Goal: Task Accomplishment & Management: Manage account settings

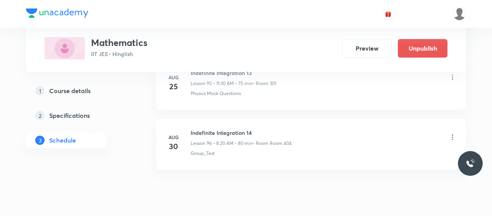
click at [451, 134] on icon at bounding box center [452, 138] width 8 height 8
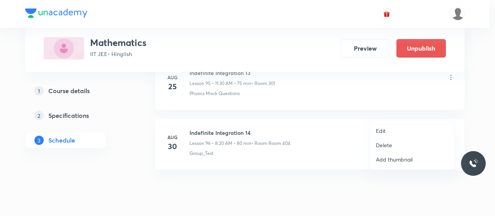
click at [381, 149] on li "Delete" at bounding box center [412, 145] width 85 height 14
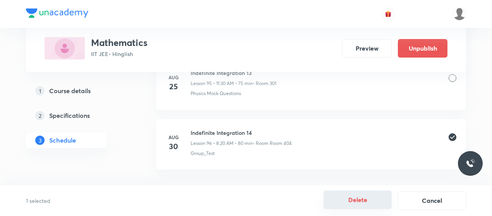
click at [369, 195] on button "Delete" at bounding box center [357, 200] width 68 height 19
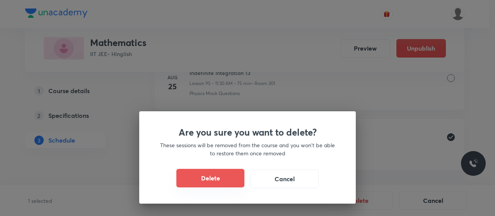
click at [214, 175] on button "Delete" at bounding box center [211, 178] width 68 height 19
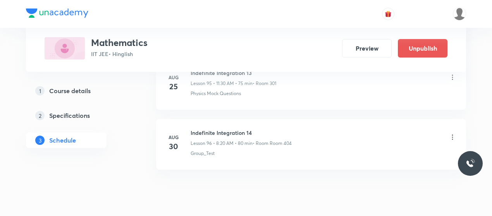
click at [213, 129] on h6 "Indefinite Integration 14" at bounding box center [240, 133] width 101 height 8
copy h6 "Indefinite Integration 14"
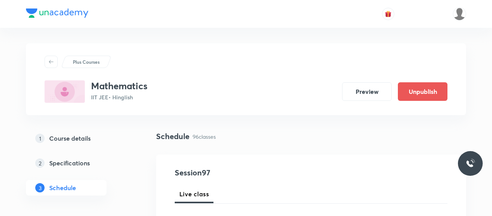
scroll to position [91, 0]
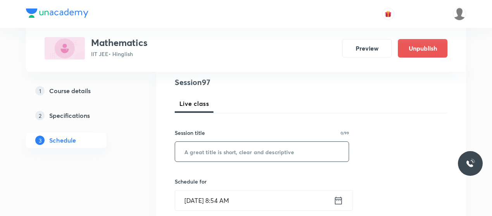
click at [224, 156] on input "text" at bounding box center [261, 152] width 173 height 20
paste input "Indefinite Integration 14"
click at [260, 152] on input "Indefinite Integration 14" at bounding box center [261, 152] width 173 height 20
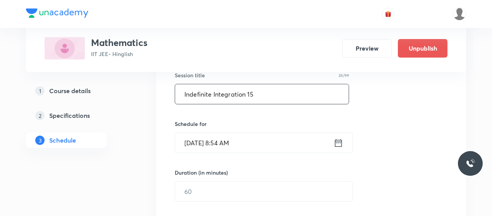
scroll to position [149, 0]
type input "Indefinite Integration 15"
click at [230, 136] on input "Aug 30, 2025, 8:54 AM" at bounding box center [254, 143] width 158 height 20
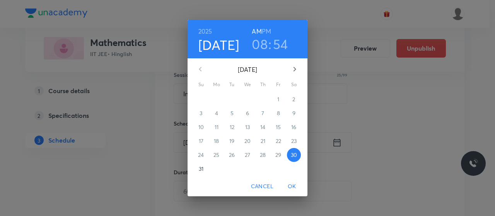
click at [281, 45] on h3 "54" at bounding box center [280, 44] width 15 height 16
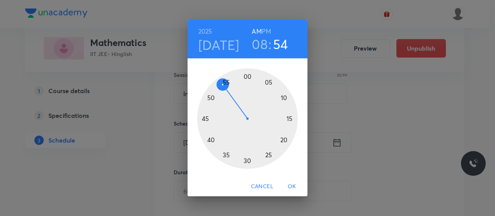
click at [224, 83] on div at bounding box center [247, 119] width 101 height 101
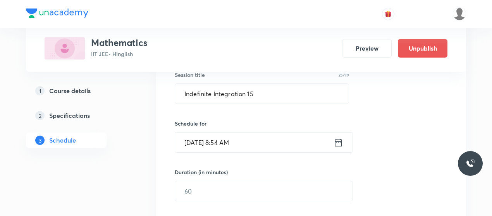
click at [235, 141] on input "Aug 30, 2025, 8:54 AM" at bounding box center [254, 143] width 158 height 20
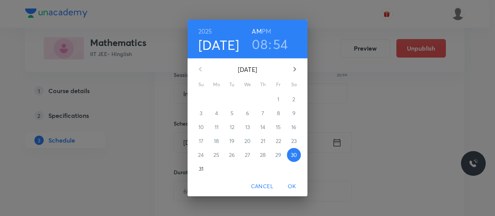
click at [277, 46] on h3 "54" at bounding box center [280, 44] width 15 height 16
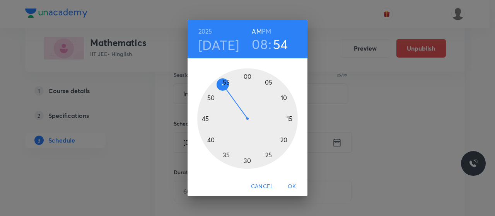
click at [226, 80] on div at bounding box center [247, 119] width 101 height 101
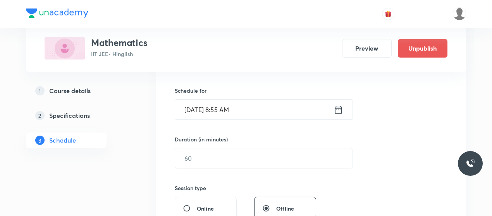
scroll to position [183, 0]
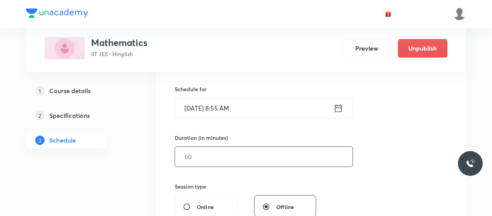
click at [228, 163] on input "text" at bounding box center [263, 157] width 177 height 20
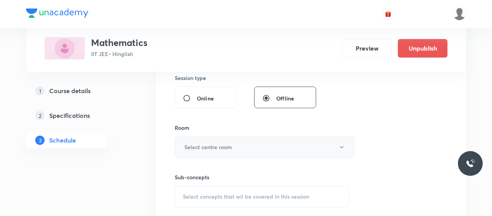
scroll to position [293, 0]
click at [236, 147] on button "Select centre room" at bounding box center [265, 145] width 180 height 21
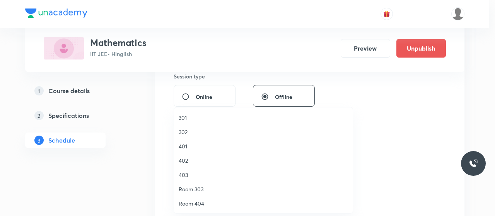
click at [184, 142] on span "401" at bounding box center [264, 146] width 170 height 8
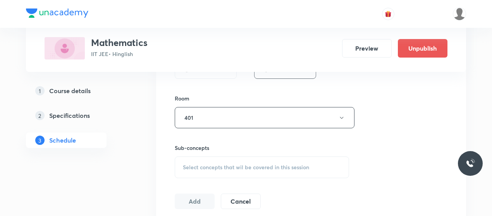
scroll to position [322, 0]
click at [249, 171] on div "Select concepts that wil be covered in this session" at bounding box center [262, 167] width 174 height 22
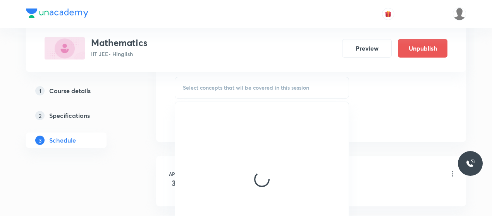
scroll to position [401, 0]
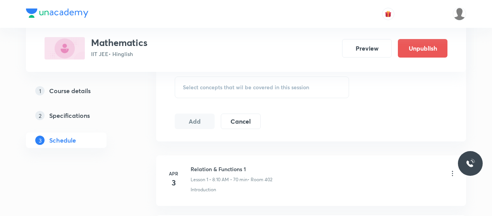
click at [238, 84] on span "Select concepts that wil be covered in this session" at bounding box center [246, 87] width 126 height 6
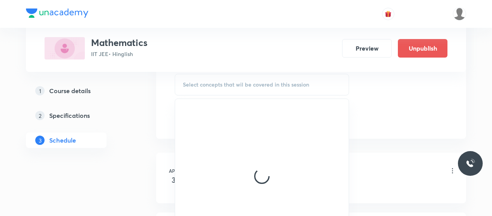
scroll to position [399, 0]
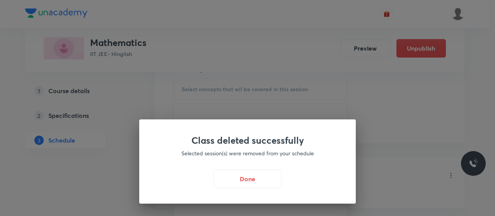
click at [346, 102] on div "Class deleted successfully Selected session(s) were removed from your schedule …" at bounding box center [247, 108] width 495 height 216
click at [262, 186] on button "Done" at bounding box center [248, 178] width 68 height 19
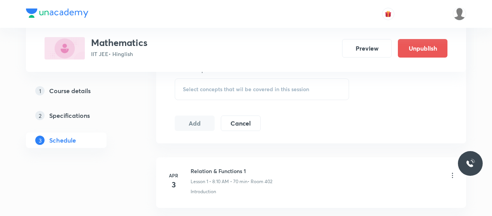
click at [259, 90] on span "Select concepts that wil be covered in this session" at bounding box center [246, 89] width 126 height 6
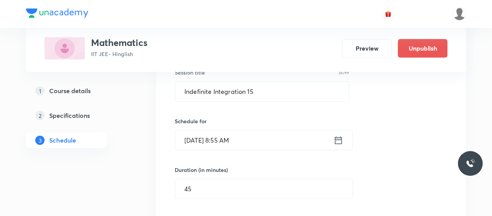
scroll to position [151, 0]
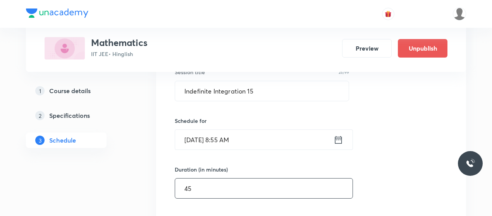
click at [214, 192] on input "45" at bounding box center [263, 189] width 177 height 20
type input "40"
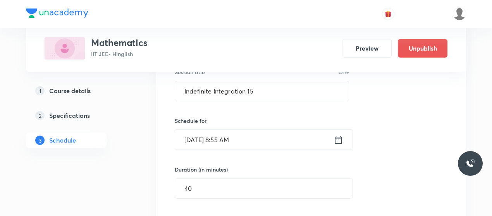
click at [233, 141] on input "Aug 30, 2025, 8:55 AM" at bounding box center [254, 140] width 158 height 20
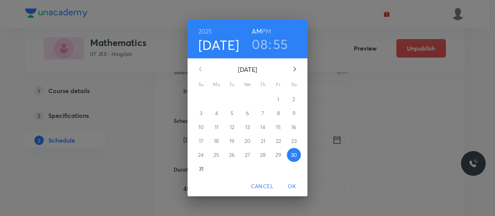
click at [279, 43] on h3 "55" at bounding box center [280, 44] width 15 height 16
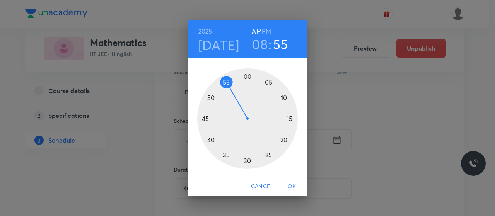
click at [242, 76] on div at bounding box center [247, 119] width 101 height 101
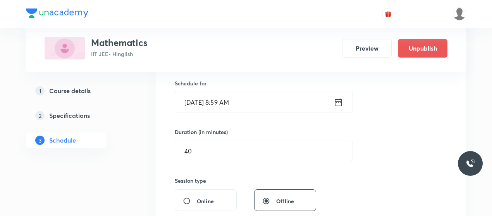
scroll to position [209, 0]
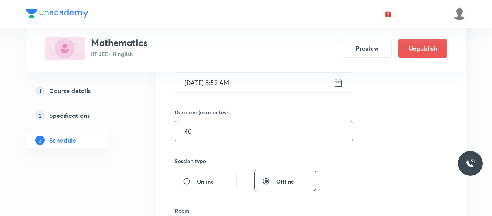
click at [227, 125] on input "40" at bounding box center [263, 132] width 177 height 20
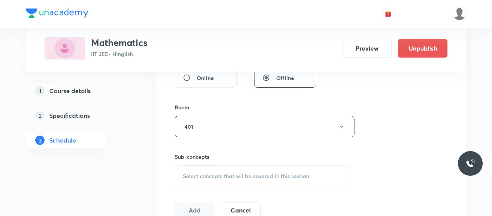
drag, startPoint x: 227, startPoint y: 125, endPoint x: 184, endPoint y: 152, distance: 50.6
click at [184, 153] on h6 "Sub-concepts" at bounding box center [262, 157] width 174 height 8
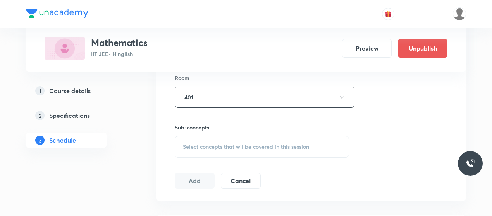
scroll to position [343, 0]
click at [211, 145] on span "Select concepts that wil be covered in this session" at bounding box center [246, 146] width 126 height 6
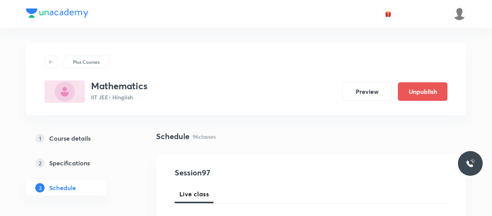
scroll to position [77, 0]
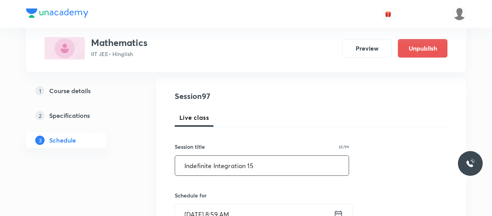
click at [210, 163] on input "Indefinite Integration 15" at bounding box center [261, 166] width 173 height 20
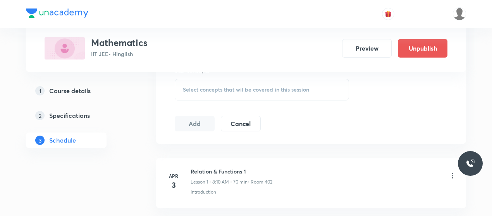
scroll to position [402, 0]
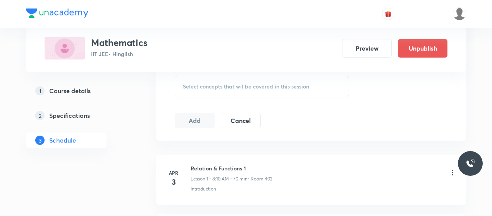
click at [261, 89] on span "Select concepts that wil be covered in this session" at bounding box center [246, 87] width 126 height 6
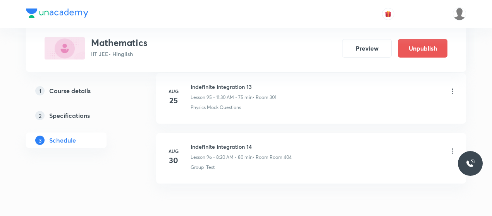
scroll to position [6121, 0]
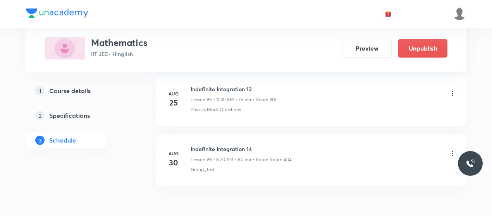
click at [239, 145] on h6 "Indefinite Integration 14" at bounding box center [240, 149] width 101 height 8
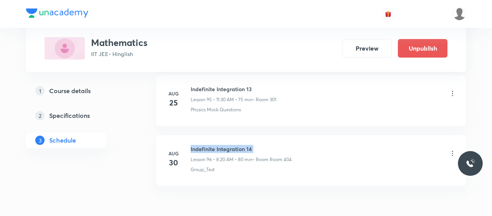
copy h6 "Indefinite Integration 14"
click at [453, 150] on icon at bounding box center [452, 154] width 8 height 8
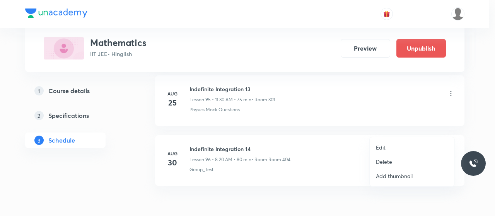
click at [339, 178] on div at bounding box center [247, 108] width 495 height 216
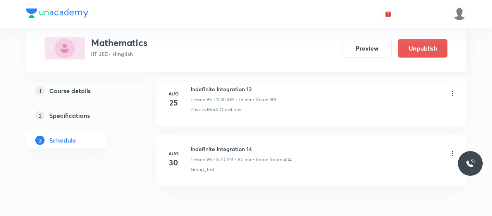
click at [230, 145] on h6 "Indefinite Integration 14" at bounding box center [240, 149] width 101 height 8
copy h6 "Indefinite Integration 14"
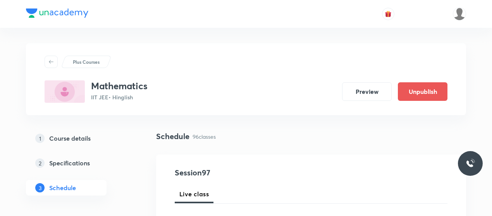
scroll to position [86, 0]
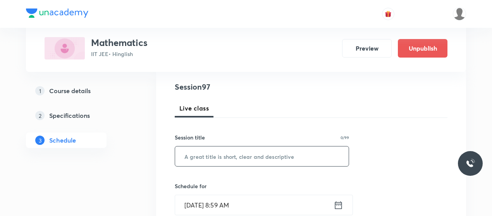
click at [226, 158] on input "text" at bounding box center [261, 157] width 173 height 20
paste input "Indefinite Integration 14"
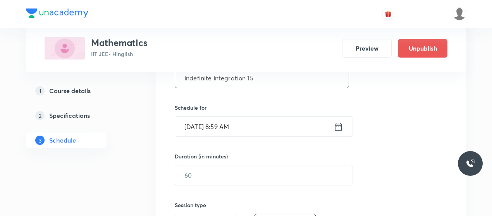
scroll to position [165, 0]
type input "Indefinite Integration 15"
click at [231, 130] on input "[DATE] 8:59 AM" at bounding box center [254, 127] width 158 height 20
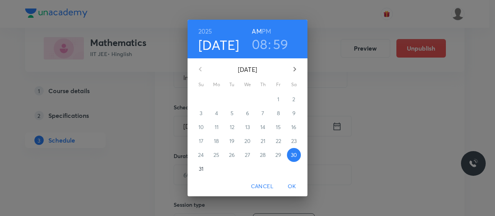
click at [282, 46] on h3 "59" at bounding box center [280, 44] width 15 height 16
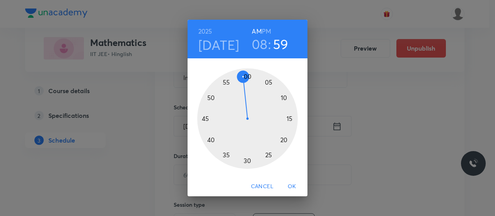
click at [247, 77] on div at bounding box center [247, 119] width 101 height 101
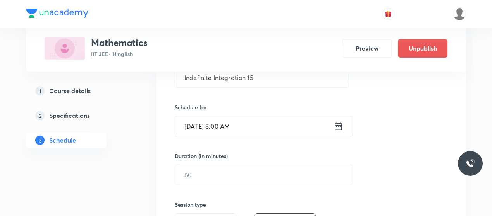
click at [240, 126] on input "[DATE] 8:00 AM" at bounding box center [254, 127] width 158 height 20
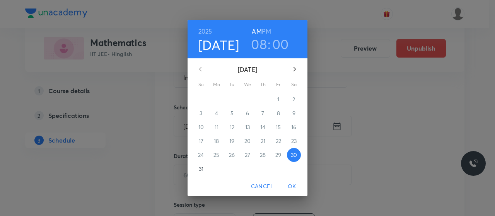
click at [259, 41] on h3 "08" at bounding box center [259, 44] width 16 height 16
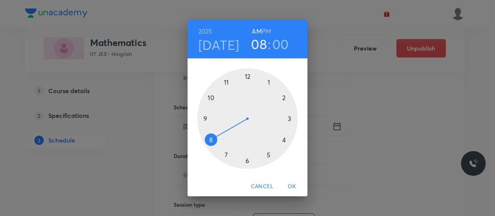
click at [205, 118] on div at bounding box center [247, 119] width 101 height 101
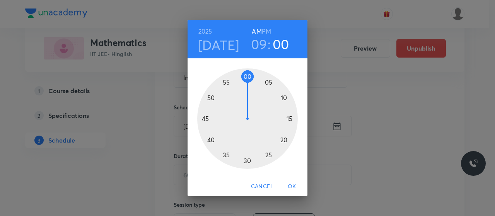
click at [247, 78] on div at bounding box center [247, 119] width 101 height 101
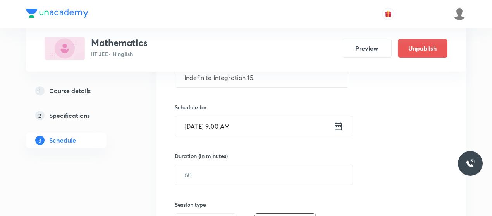
scroll to position [181, 0]
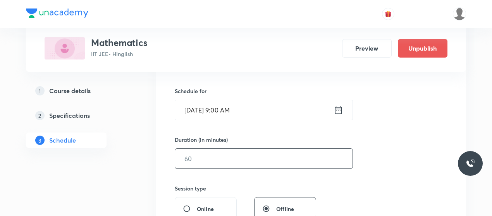
drag, startPoint x: 241, startPoint y: 147, endPoint x: 236, endPoint y: 154, distance: 8.7
click at [236, 154] on div "Duration (in minutes) ​" at bounding box center [245, 152] width 141 height 33
click at [236, 154] on input "text" at bounding box center [263, 159] width 177 height 20
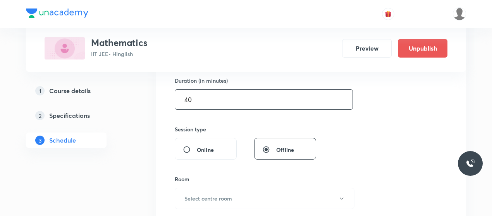
scroll to position [329, 0]
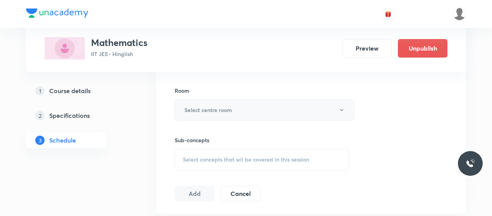
type input "40"
click at [275, 108] on button "Select centre room" at bounding box center [265, 109] width 180 height 21
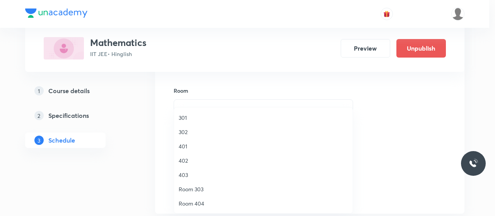
click at [188, 147] on span "401" at bounding box center [264, 146] width 170 height 8
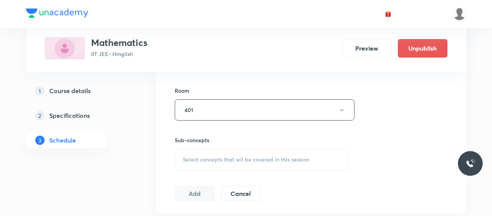
scroll to position [355, 0]
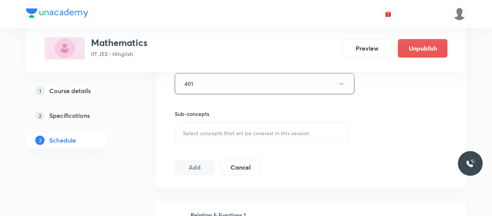
click at [274, 127] on div "Select concepts that wil be covered in this session" at bounding box center [262, 134] width 174 height 22
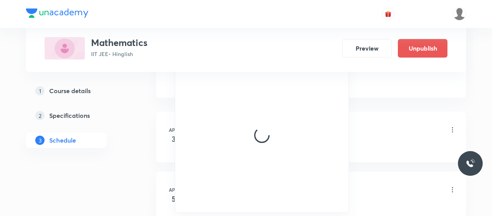
scroll to position [444, 0]
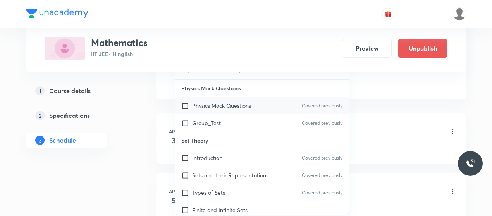
click at [194, 102] on p "Physics Mock Questions" at bounding box center [221, 106] width 59 height 8
checkbox input "true"
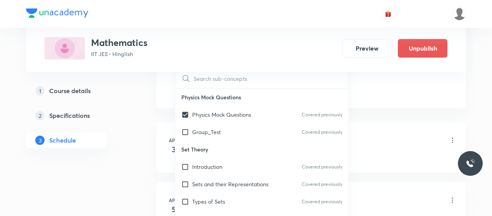
click at [119, 140] on div "1 Course details 2 Specifications 3 Schedule" at bounding box center [78, 120] width 105 height 74
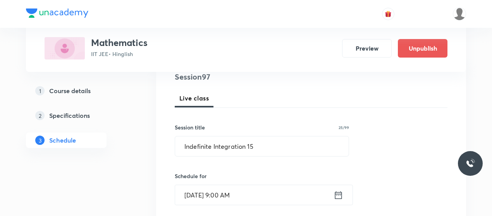
scroll to position [132, 0]
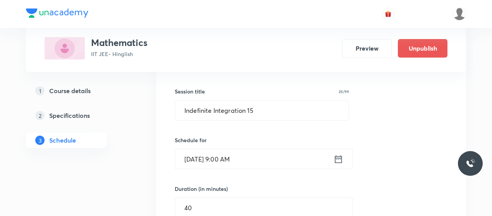
click at [235, 162] on input "[DATE] 9:00 AM" at bounding box center [254, 159] width 158 height 20
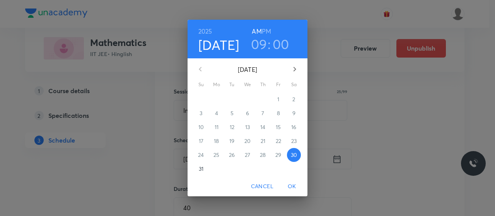
click at [279, 48] on h3 "00" at bounding box center [281, 44] width 17 height 16
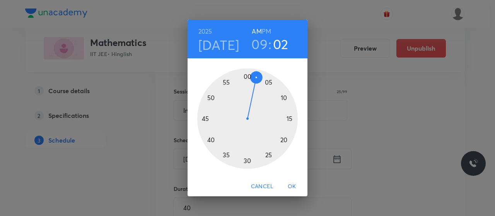
drag, startPoint x: 279, startPoint y: 48, endPoint x: 254, endPoint y: 77, distance: 38.2
click at [254, 77] on div "[DATE] 09 : 02 AM PM 00 05 10 15 20 25 30 35 40 45 50 55" at bounding box center [248, 98] width 120 height 157
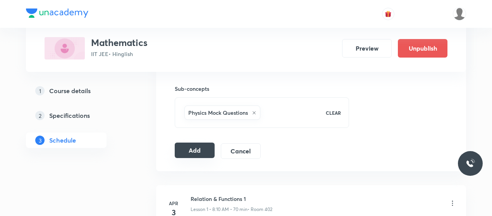
scroll to position [381, 0]
click at [192, 146] on button "Add" at bounding box center [195, 149] width 40 height 15
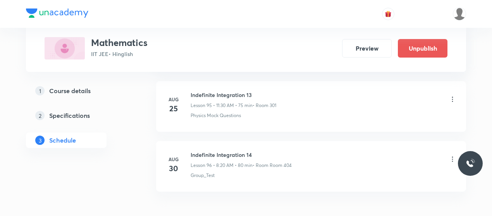
scroll to position [6124, 0]
click at [462, 10] on img at bounding box center [459, 13] width 13 height 13
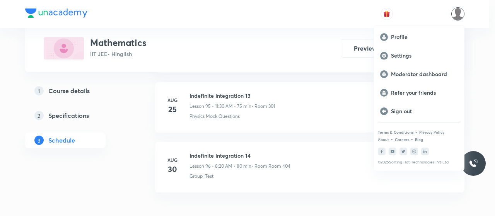
click at [279, 158] on div at bounding box center [247, 108] width 495 height 216
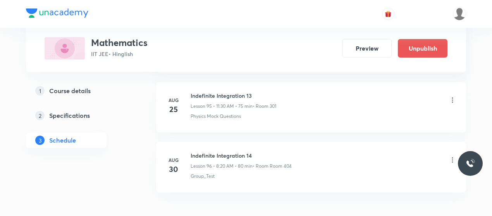
click at [453, 156] on icon at bounding box center [452, 160] width 8 height 8
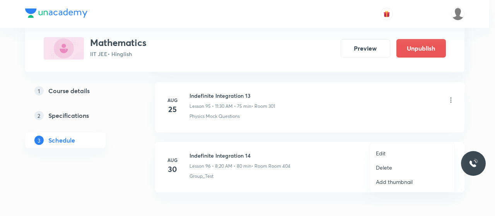
click at [348, 171] on div at bounding box center [247, 108] width 495 height 216
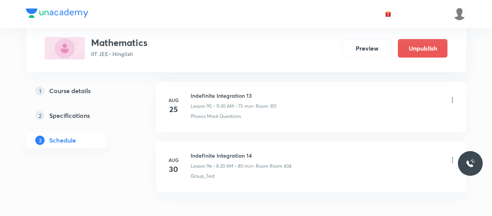
click at [453, 156] on icon at bounding box center [452, 160] width 8 height 8
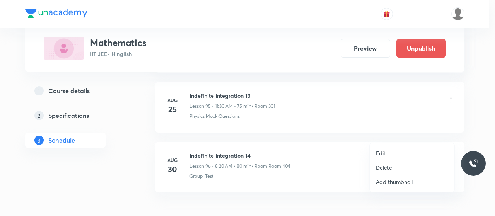
click at [384, 168] on p "Delete" at bounding box center [384, 168] width 16 height 8
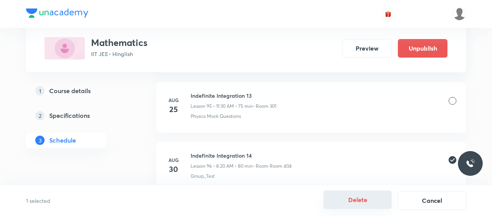
click at [368, 192] on button "Delete" at bounding box center [357, 200] width 68 height 19
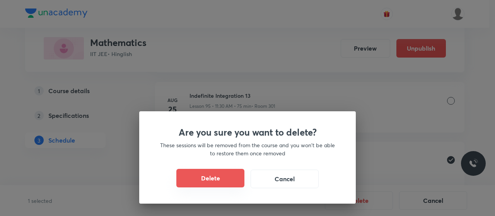
click at [202, 172] on button "Delete" at bounding box center [211, 178] width 68 height 19
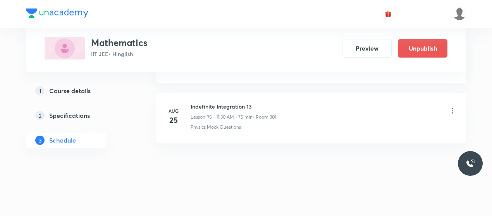
scroll to position [6087, 0]
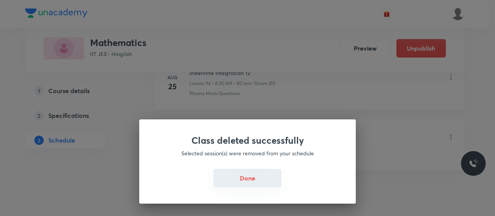
click at [230, 180] on button "Done" at bounding box center [248, 178] width 68 height 19
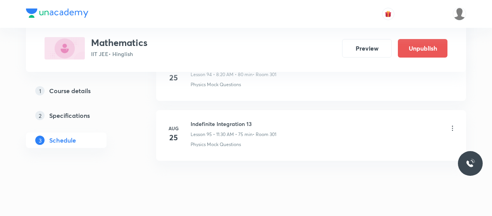
scroll to position [6078, 0]
